Goal: Check status: Check status

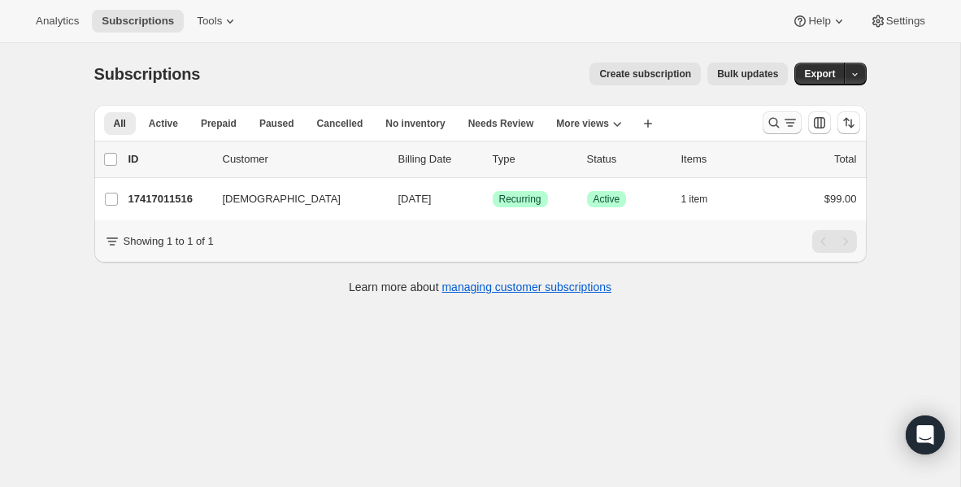
click at [775, 126] on icon "Search and filter results" at bounding box center [773, 123] width 11 height 11
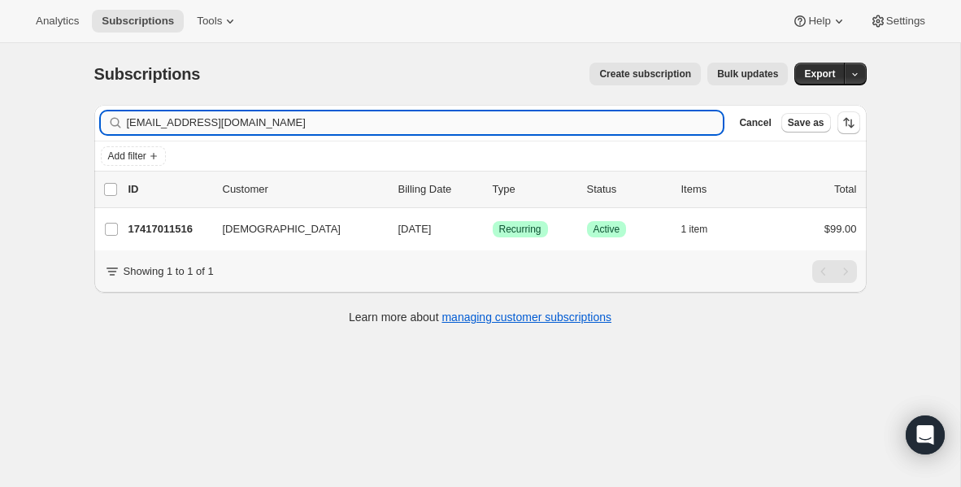
click at [317, 131] on input "[EMAIL_ADDRESS][DOMAIN_NAME]" at bounding box center [425, 122] width 597 height 23
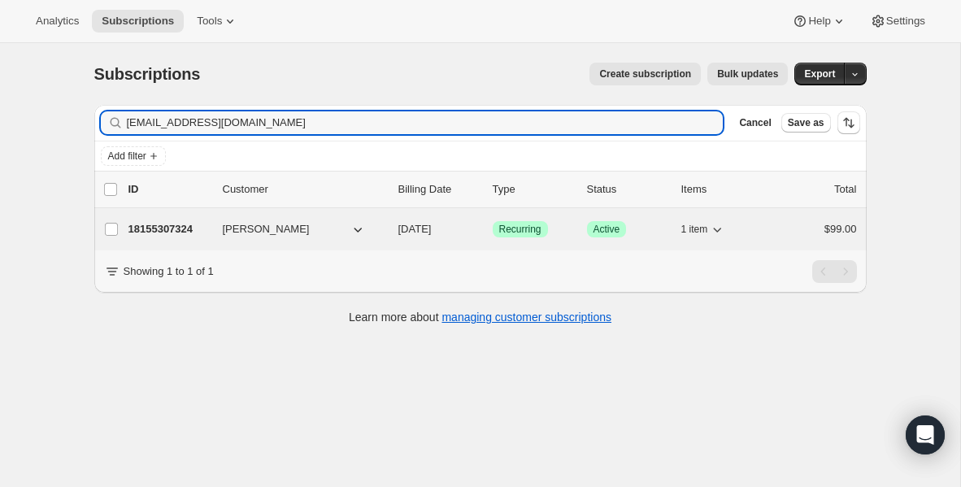
type input "[EMAIL_ADDRESS][DOMAIN_NAME]"
click at [169, 231] on p "18155307324" at bounding box center [168, 229] width 81 height 16
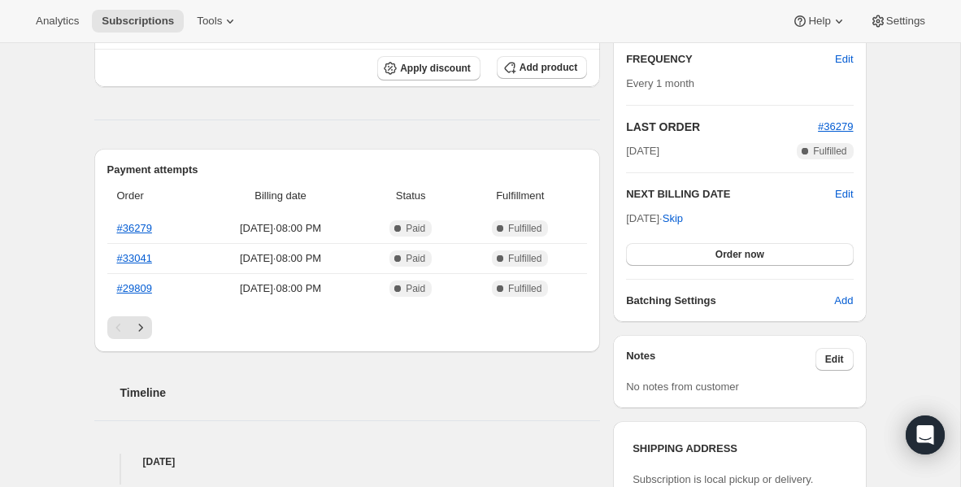
scroll to position [303, 0]
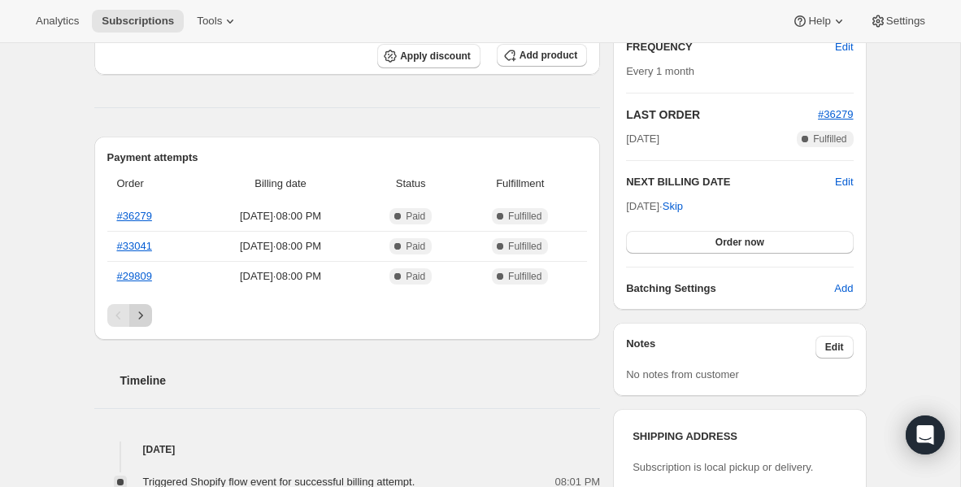
click at [139, 311] on icon "Next" at bounding box center [140, 315] width 16 height 16
click at [135, 277] on link "#3454" at bounding box center [131, 276] width 29 height 12
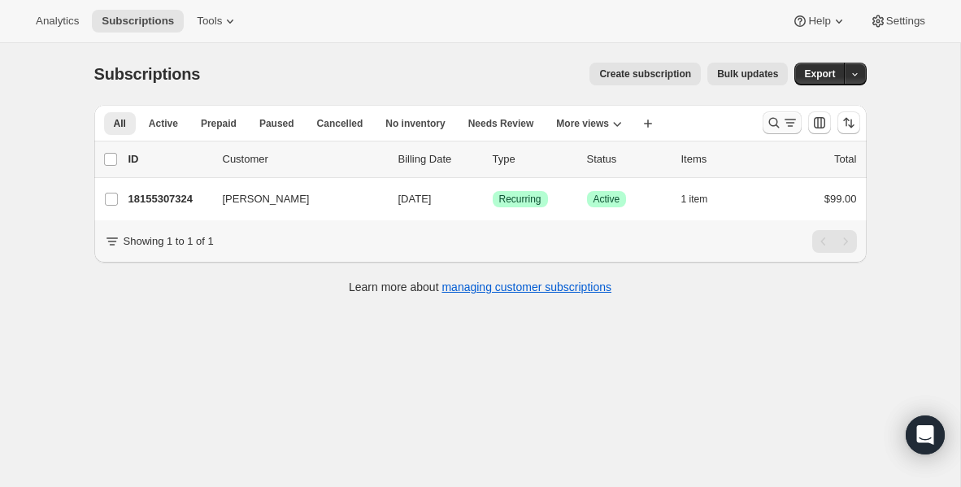
click at [773, 119] on icon "Search and filter results" at bounding box center [774, 123] width 16 height 16
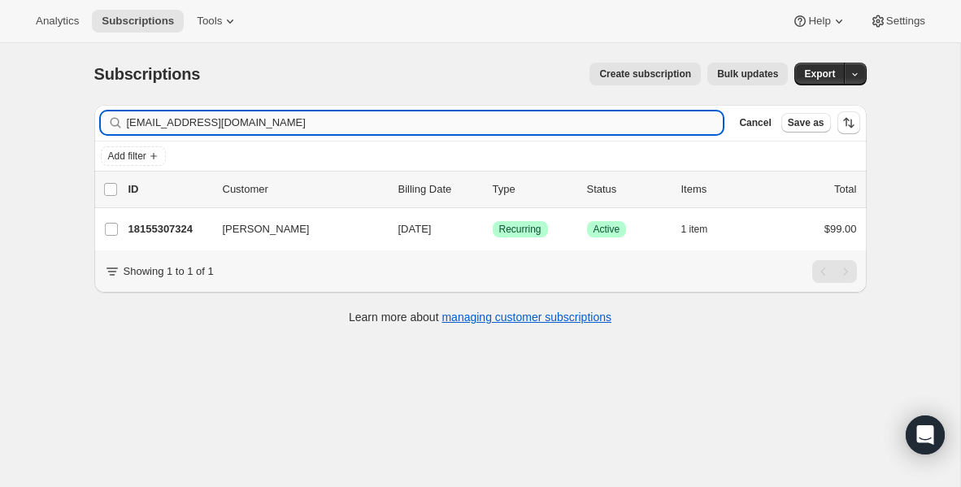
click at [293, 125] on input "[EMAIL_ADDRESS][DOMAIN_NAME]" at bounding box center [425, 122] width 597 height 23
type input "[EMAIL_ADDRESS][DOMAIN_NAME]"
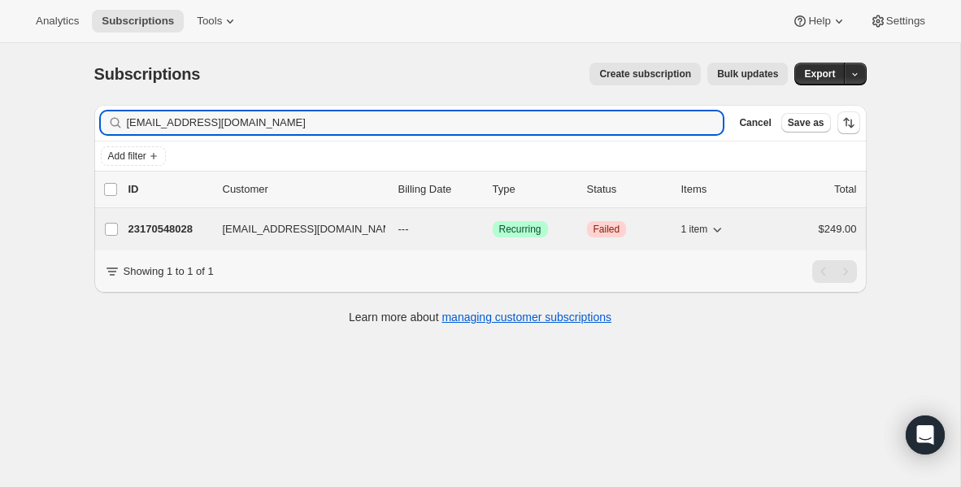
click at [166, 225] on p "23170548028" at bounding box center [168, 229] width 81 height 16
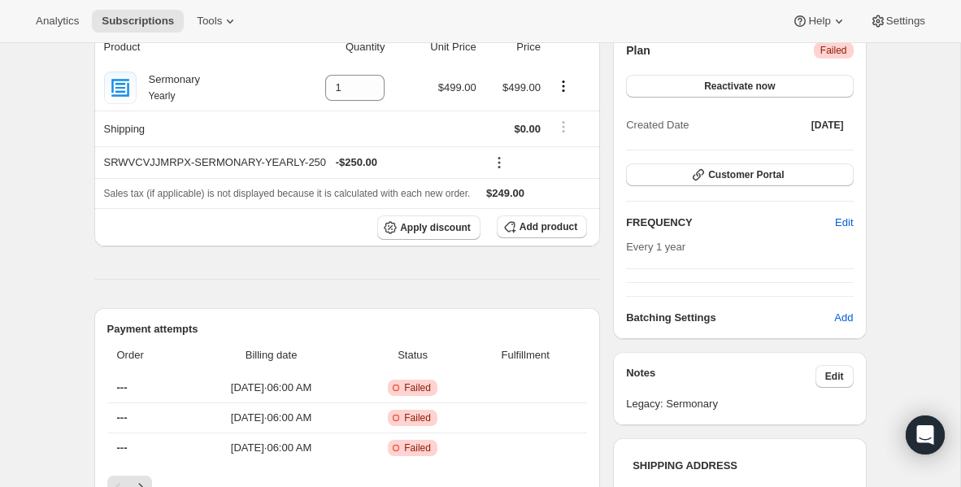
scroll to position [49, 0]
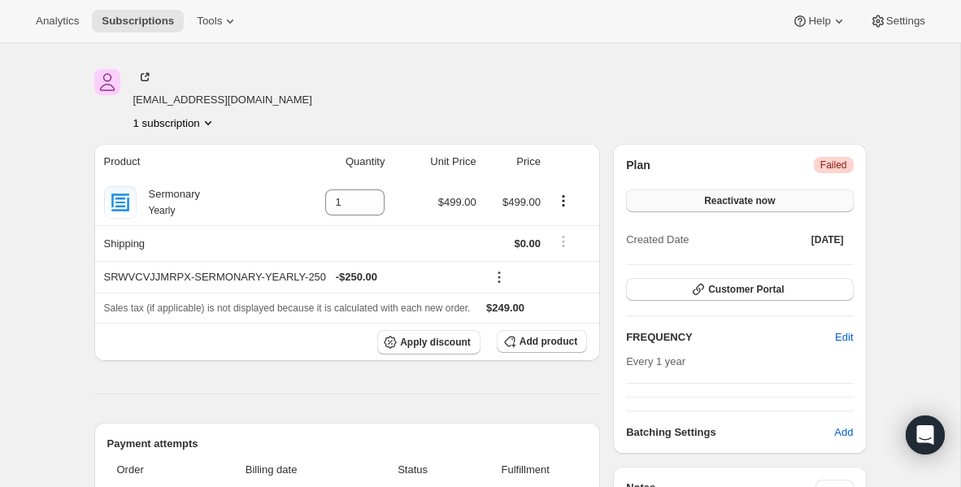
click at [710, 200] on span "Reactivate now" at bounding box center [739, 200] width 71 height 13
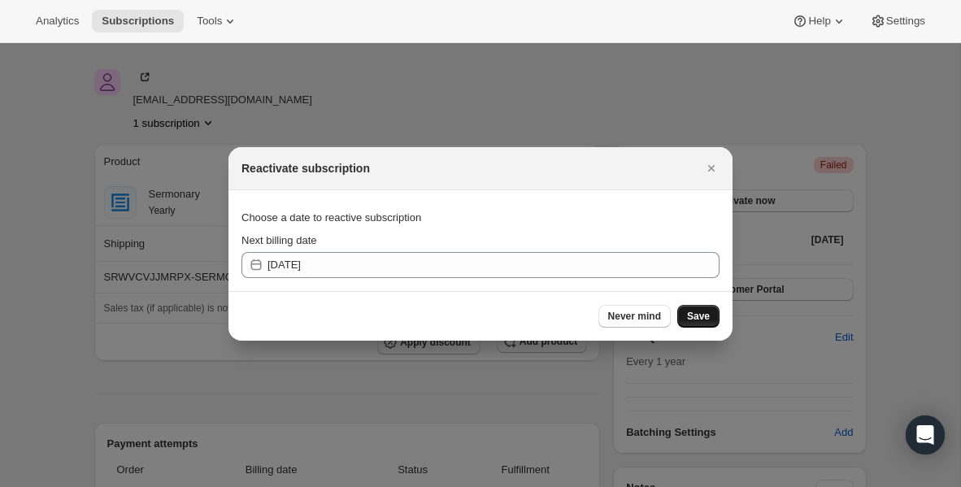
click at [701, 315] on span "Save" at bounding box center [698, 316] width 23 height 13
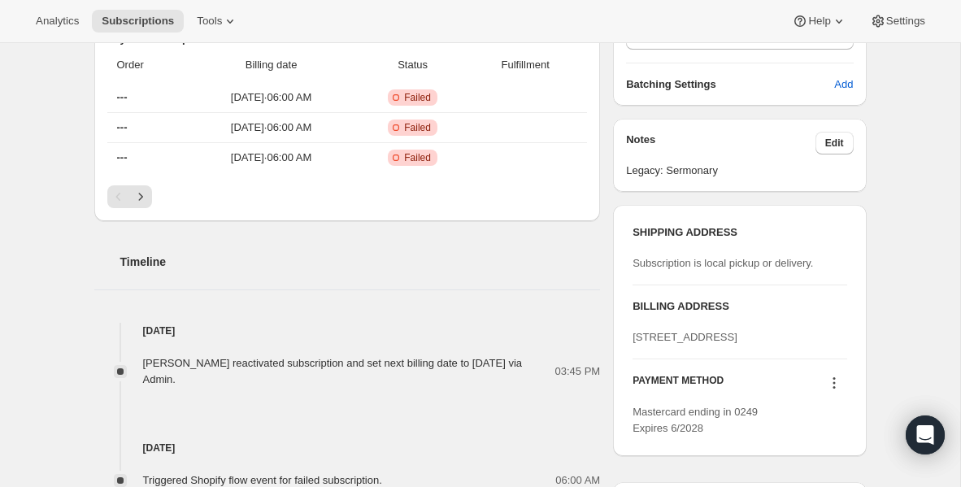
scroll to position [549, 0]
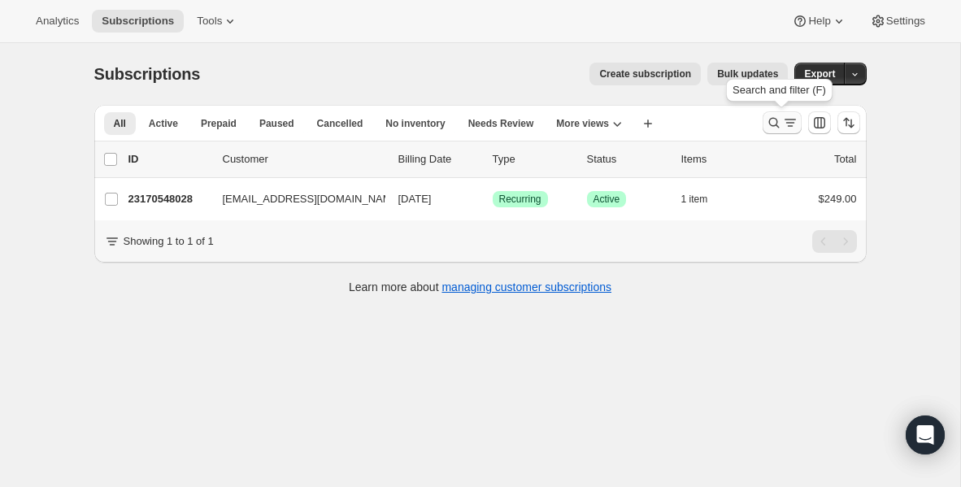
click at [775, 124] on icon "Search and filter results" at bounding box center [774, 123] width 16 height 16
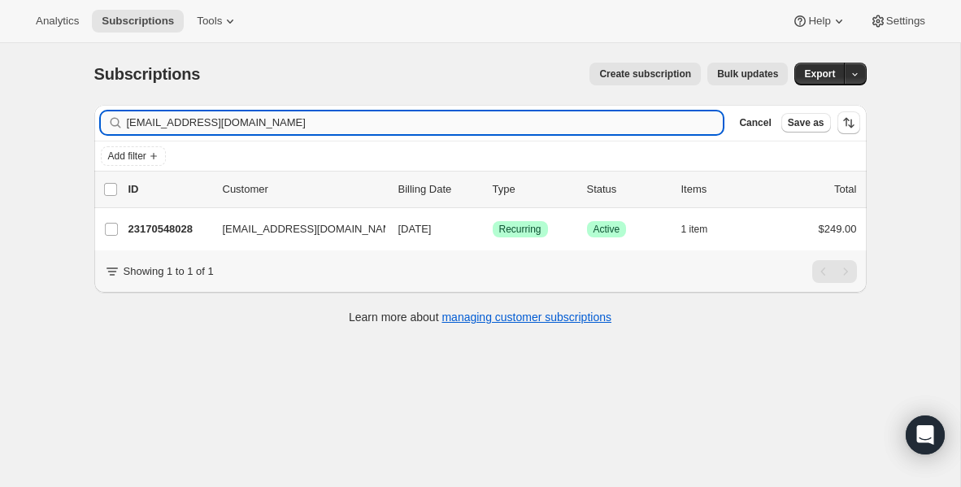
click at [284, 124] on input "[EMAIL_ADDRESS][DOMAIN_NAME]" at bounding box center [425, 122] width 597 height 23
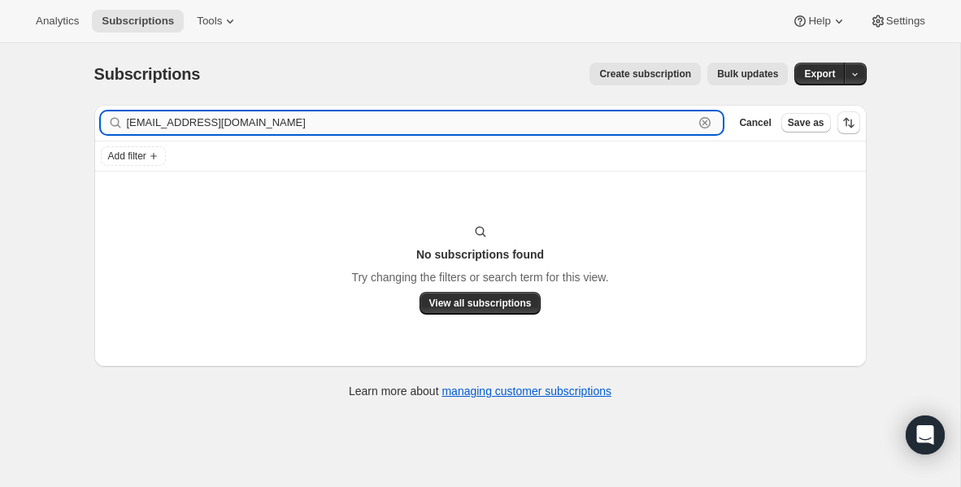
click at [586, 122] on input "[EMAIL_ADDRESS][DOMAIN_NAME]" at bounding box center [410, 122] width 567 height 23
click at [538, 128] on input "[EMAIL_ADDRESS][DOMAIN_NAME]" at bounding box center [410, 122] width 567 height 23
paste input "[EMAIL_ADDRESS]"
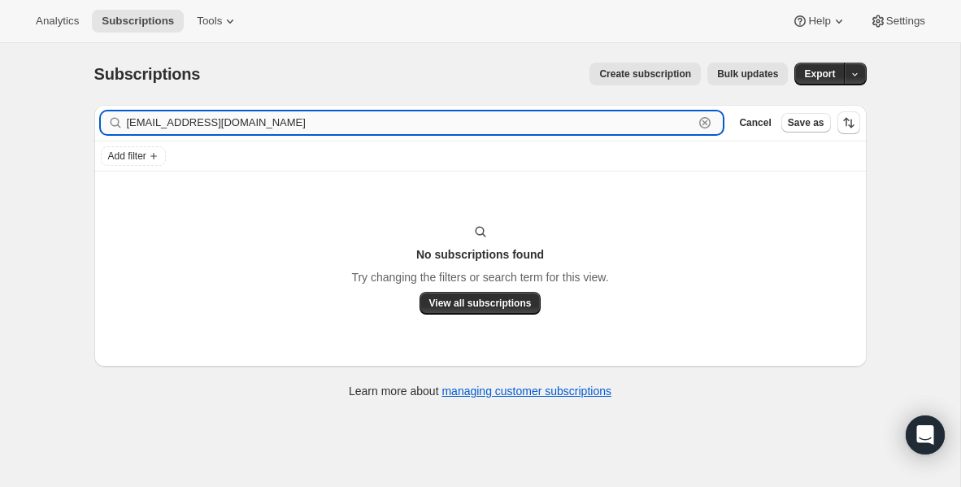
type input "[EMAIL_ADDRESS][DOMAIN_NAME]"
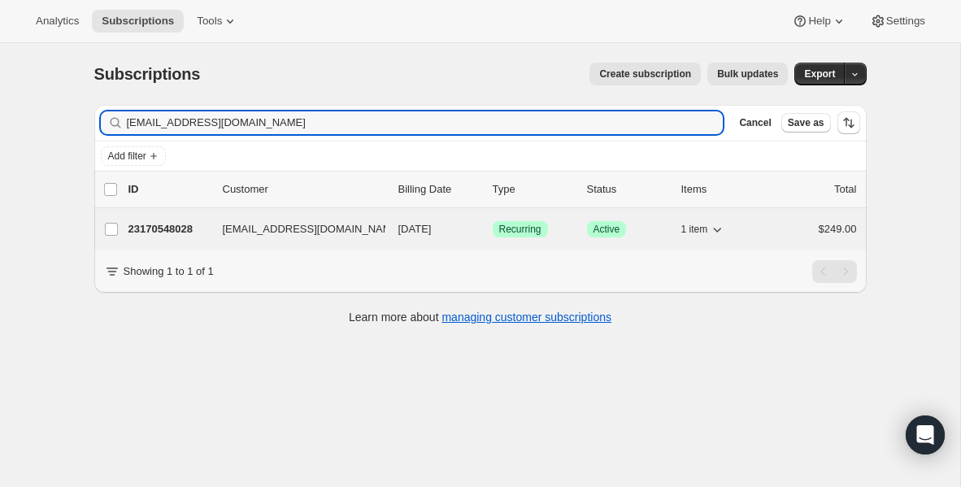
click at [180, 226] on p "23170548028" at bounding box center [168, 229] width 81 height 16
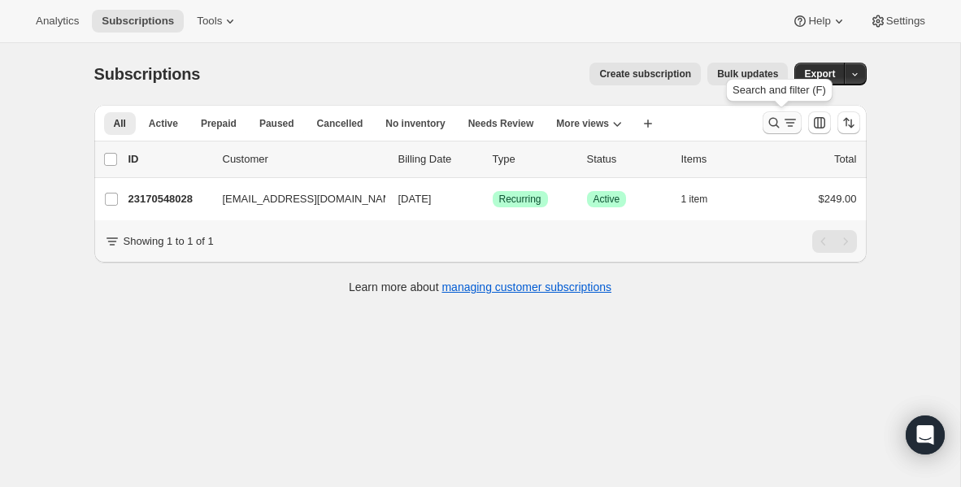
click at [775, 124] on icon "Search and filter results" at bounding box center [774, 123] width 16 height 16
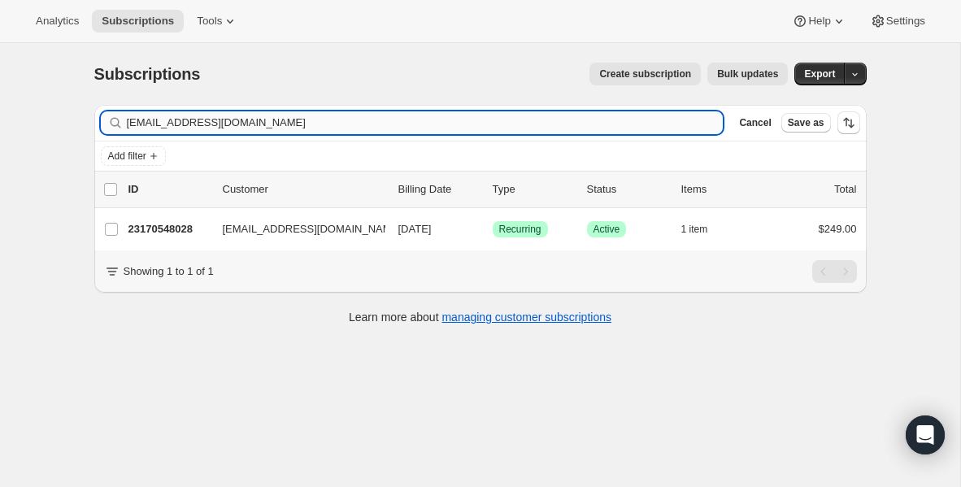
click at [272, 122] on input "[EMAIL_ADDRESS][DOMAIN_NAME]" at bounding box center [425, 122] width 597 height 23
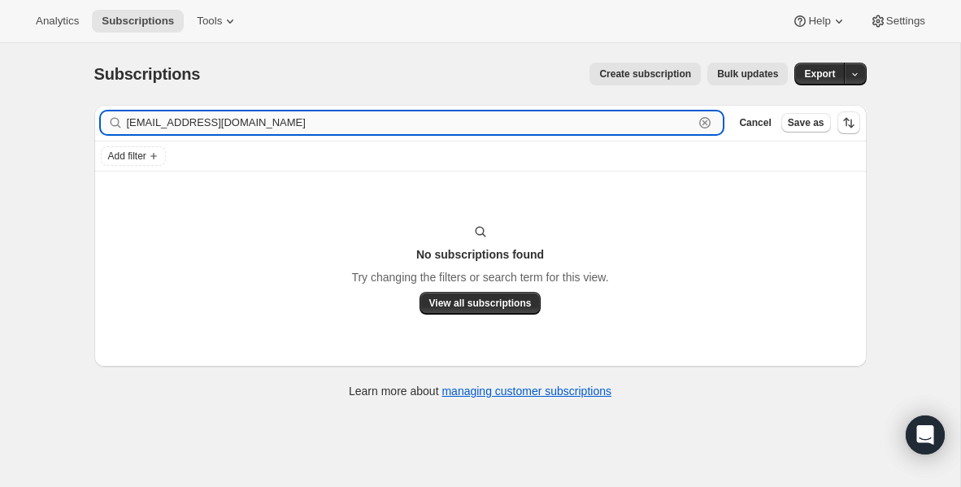
click at [185, 121] on input "[EMAIL_ADDRESS][DOMAIN_NAME]" at bounding box center [410, 122] width 567 height 23
paste input "[PERSON_NAME][EMAIL_ADDRESS][DOMAIN_NAME]"
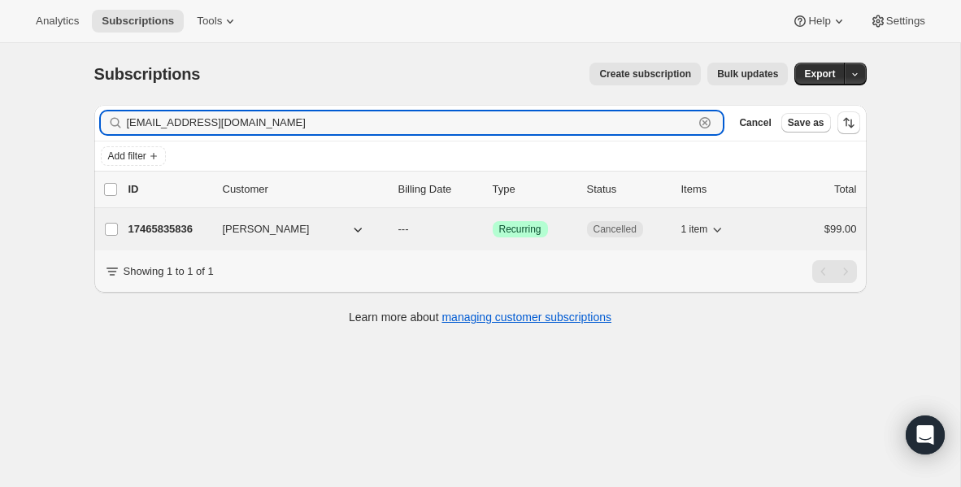
type input "[EMAIL_ADDRESS][DOMAIN_NAME]"
click at [173, 230] on p "17465835836" at bounding box center [168, 229] width 81 height 16
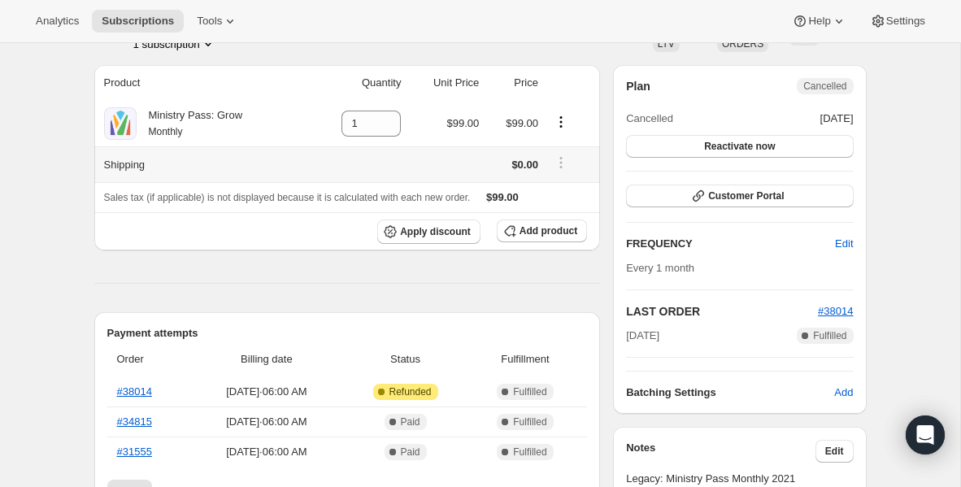
scroll to position [127, 0]
